Goal: Navigation & Orientation: Find specific page/section

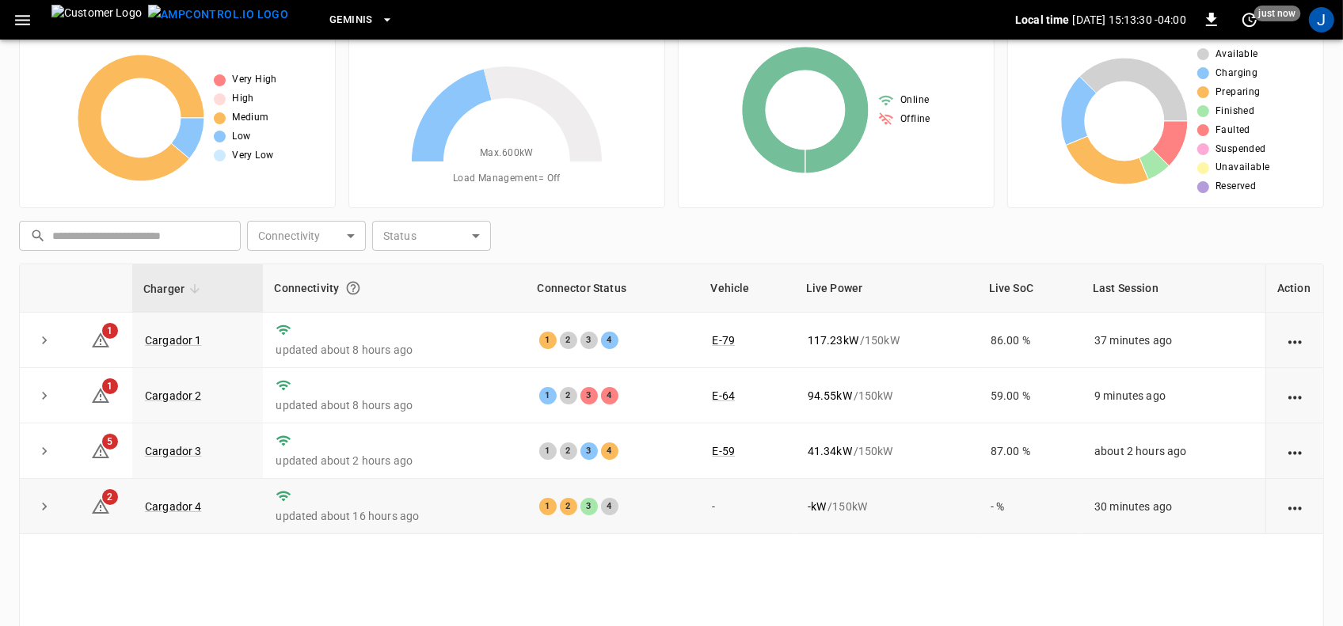
scroll to position [99, 0]
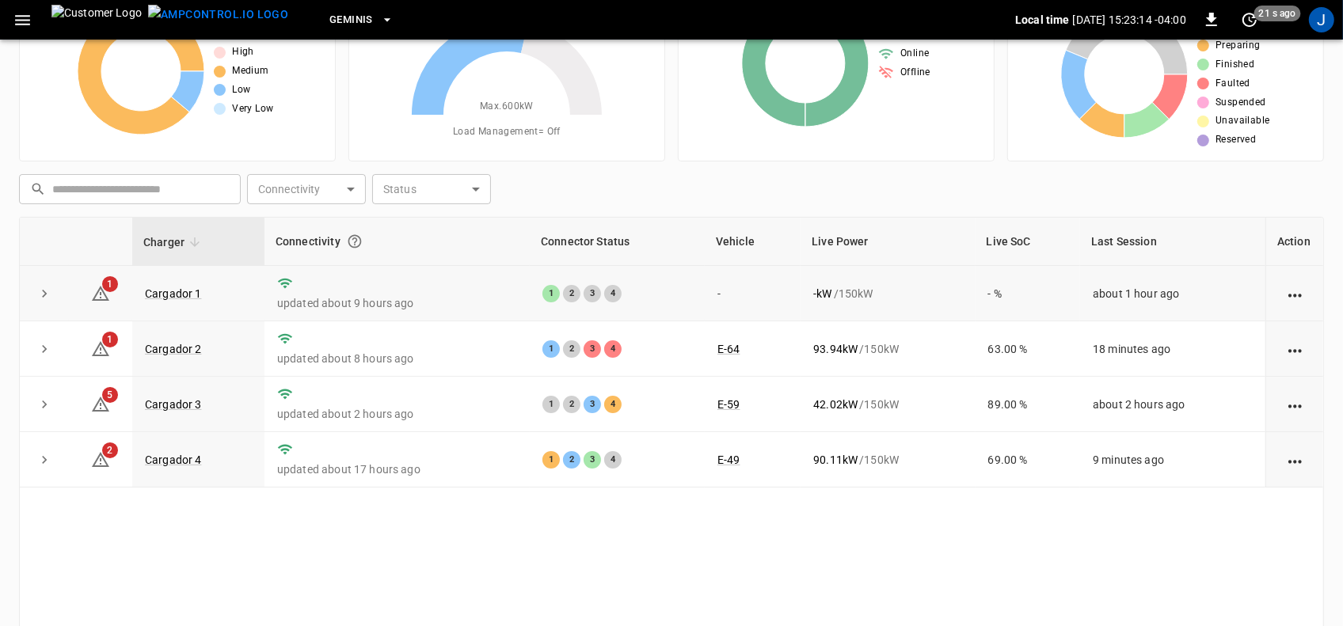
drag, startPoint x: 418, startPoint y: 258, endPoint x: 414, endPoint y: 287, distance: 29.6
click at [420, 269] on table "Charger Connectivity Connector Status Vehicle Live Power Live SoC Last Session …" at bounding box center [672, 353] width 1304 height 270
click at [459, 554] on div "Charger Connectivity Connector Status Vehicle Live Power Live SoC Last Session …" at bounding box center [671, 436] width 1305 height 439
click at [175, 291] on link "Cargador 1" at bounding box center [173, 293] width 63 height 19
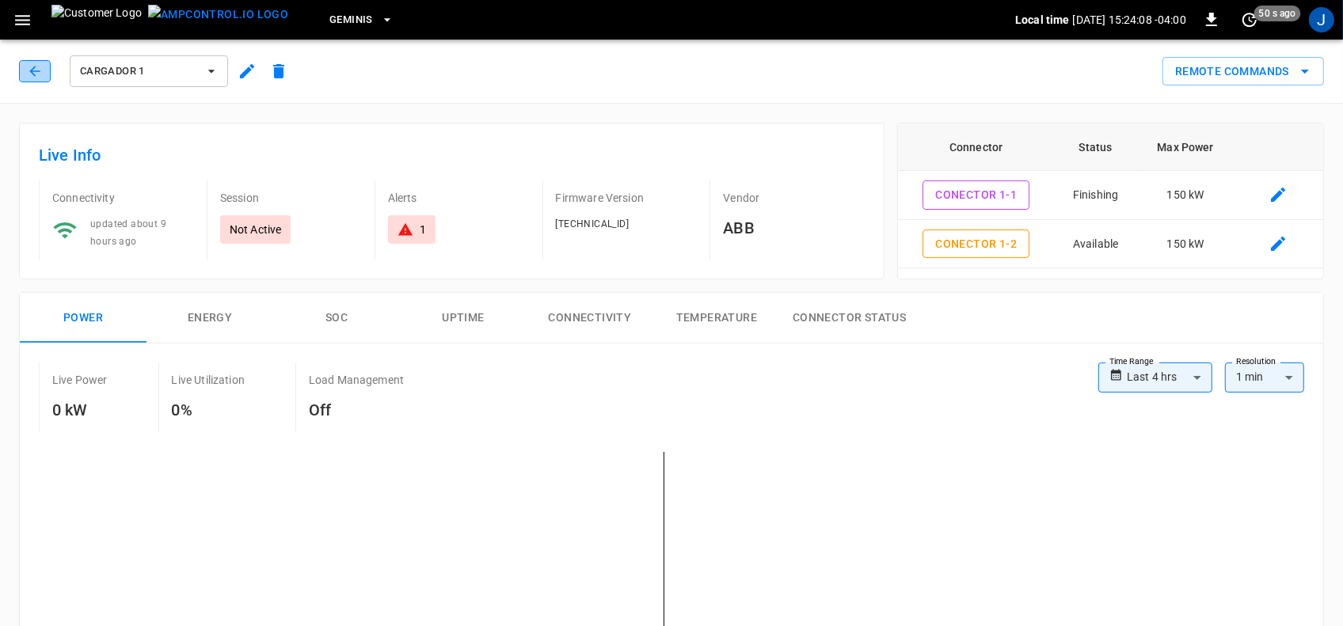
click at [32, 69] on icon "button" at bounding box center [35, 71] width 16 height 16
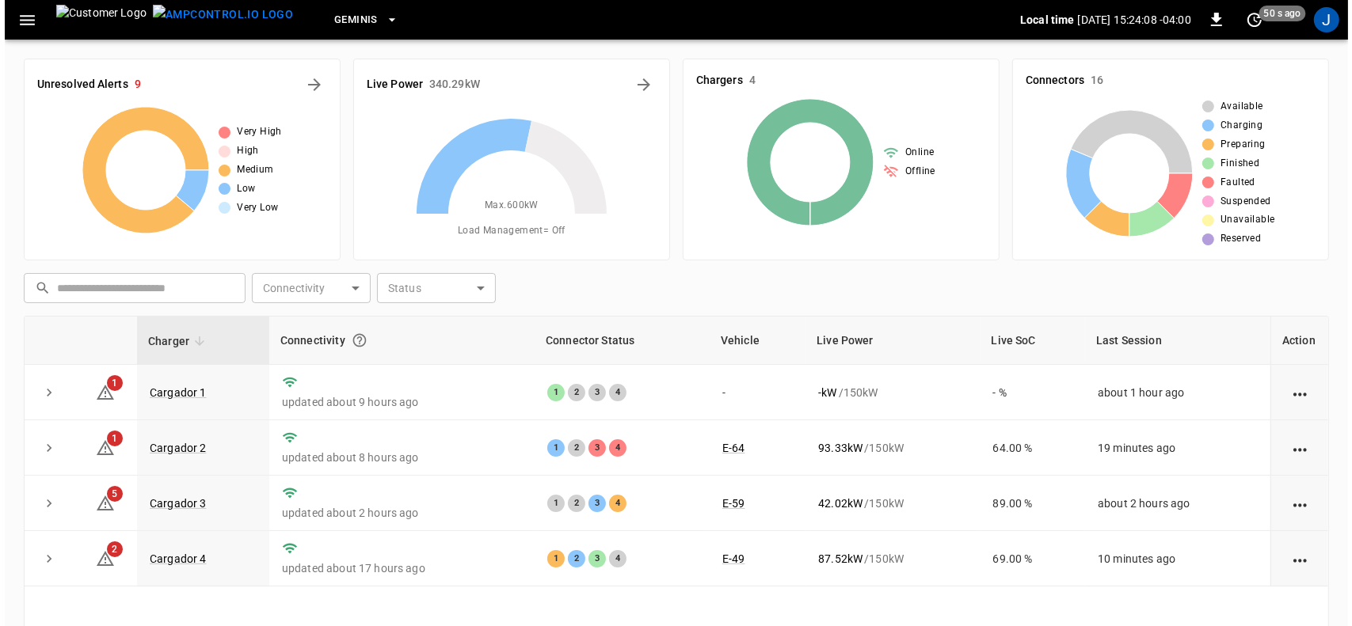
scroll to position [99, 0]
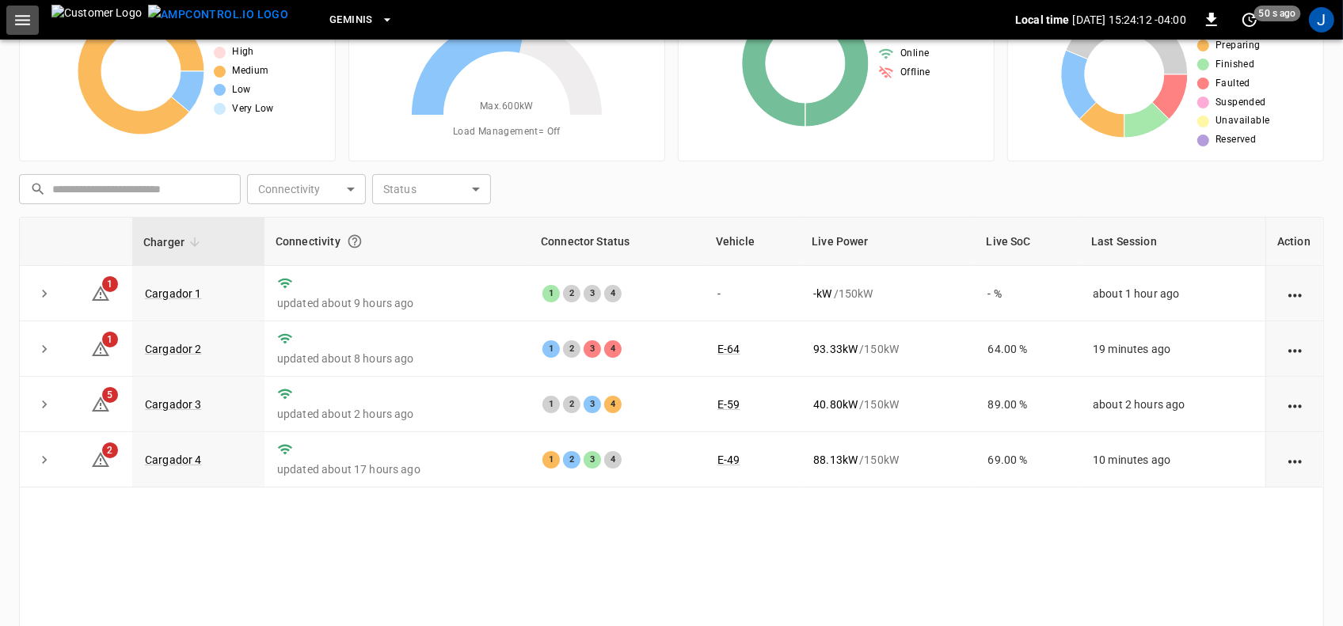
click at [22, 17] on icon "button" at bounding box center [23, 20] width 20 height 20
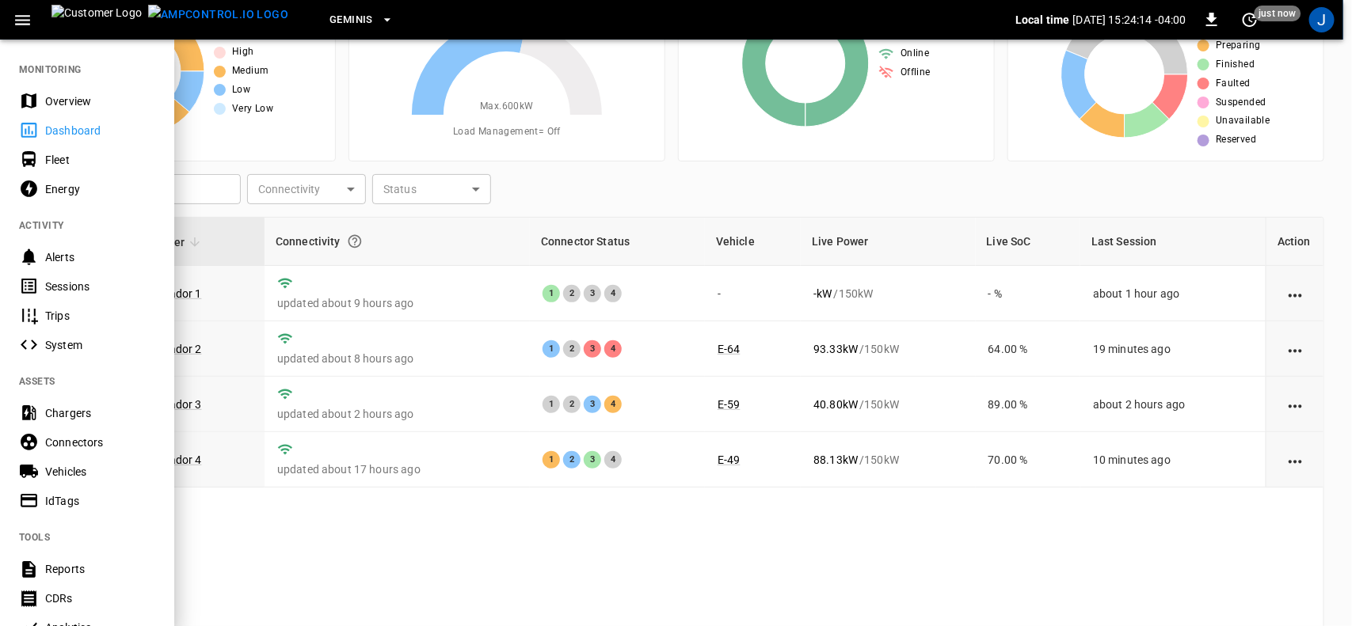
click at [60, 285] on div "Sessions" at bounding box center [100, 287] width 110 height 16
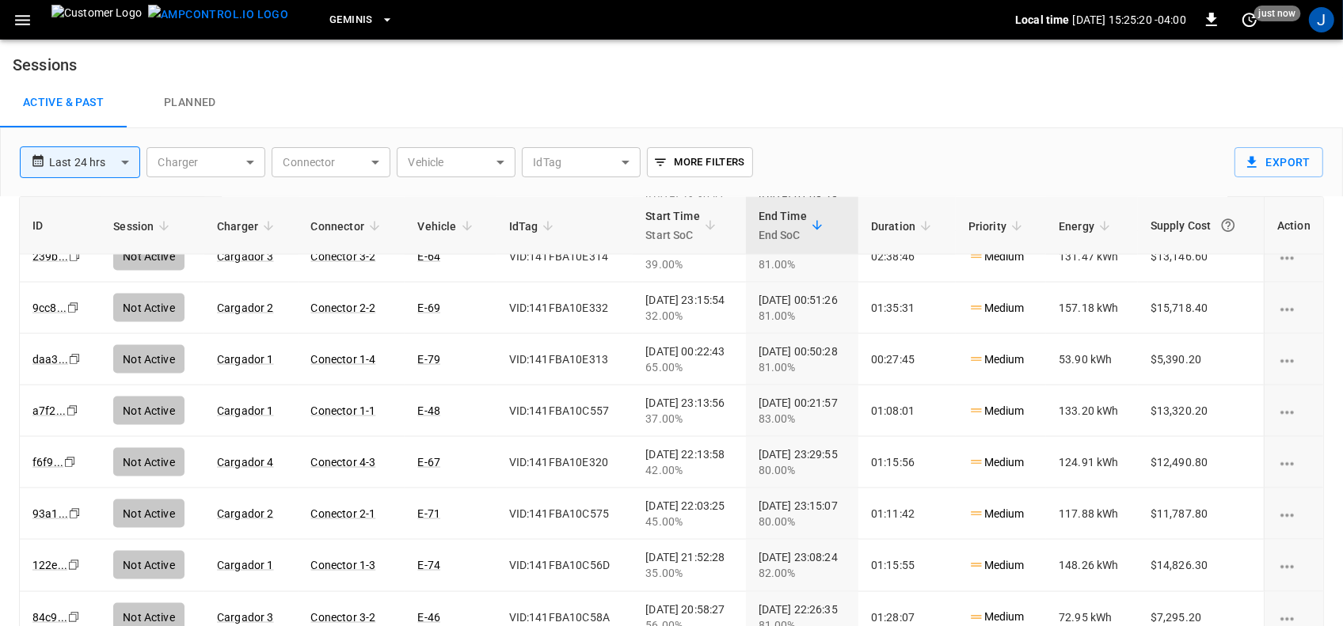
scroll to position [2178, 0]
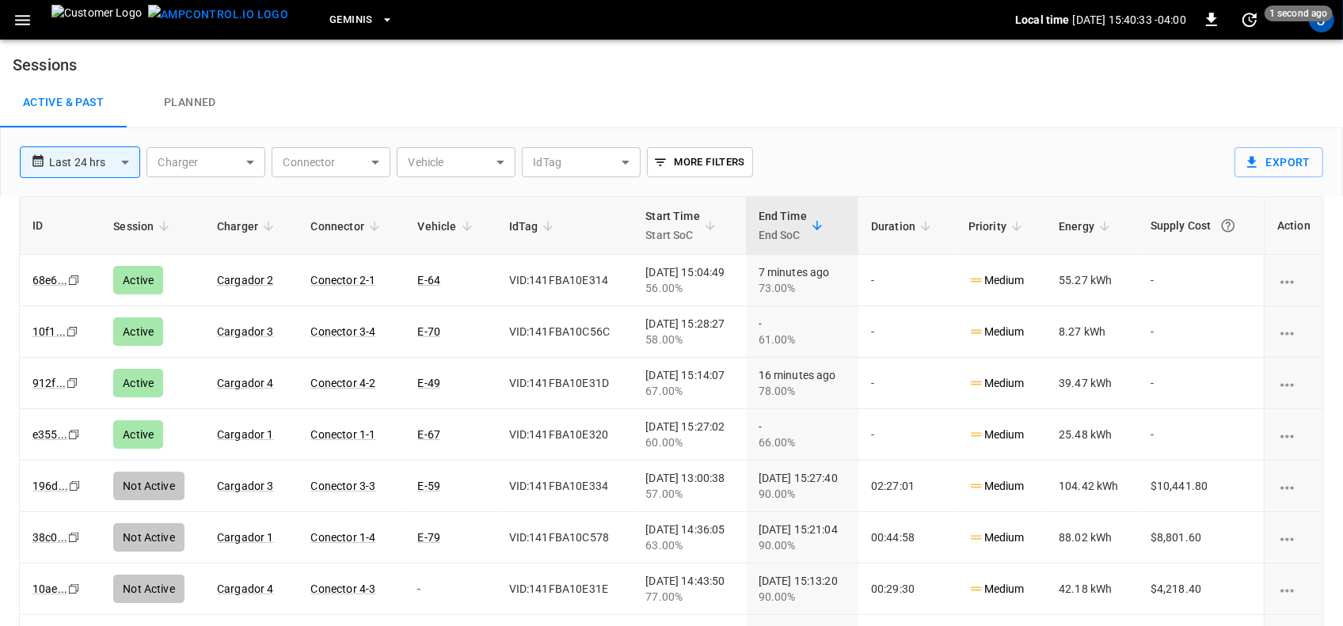
click at [25, 17] on icon "button" at bounding box center [23, 20] width 20 height 20
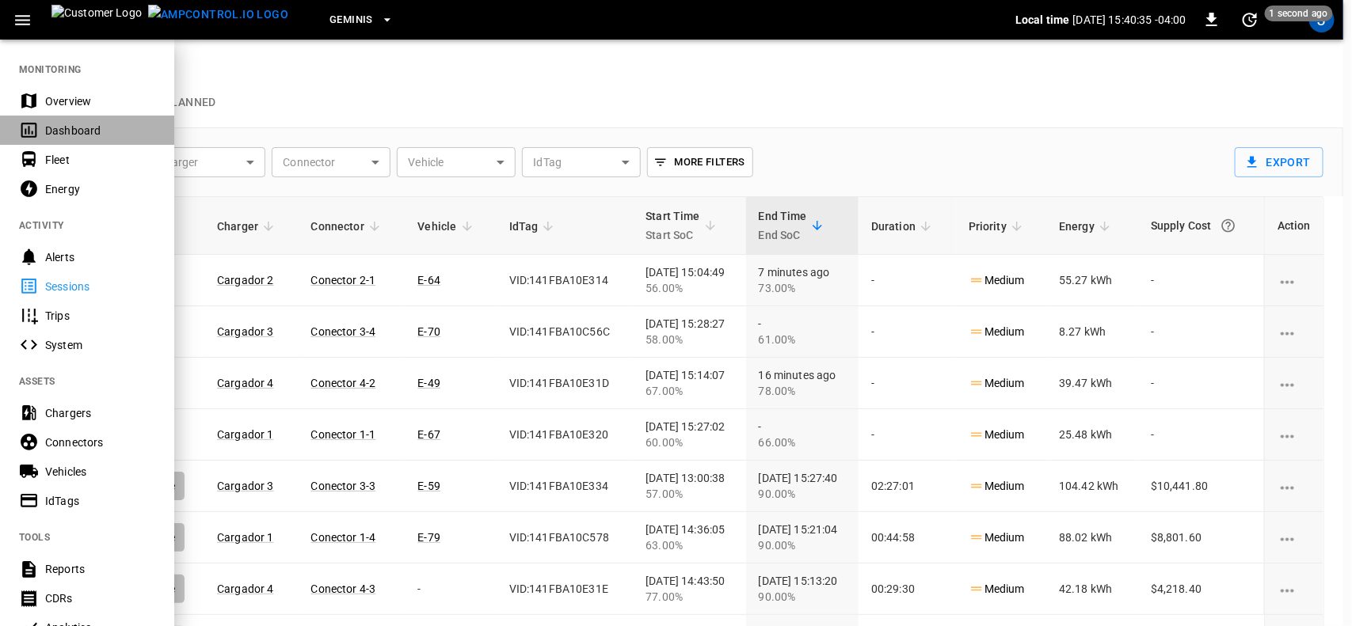
click at [51, 128] on div "Dashboard" at bounding box center [100, 131] width 110 height 16
